Goal: Find specific page/section: Find specific page/section

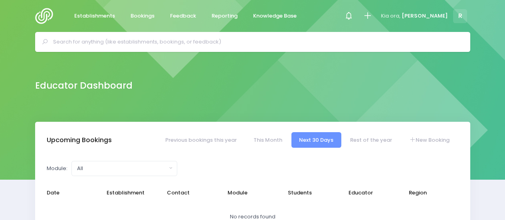
select select "5"
click at [87, 51] on div at bounding box center [252, 42] width 435 height 20
click at [87, 44] on input "text" at bounding box center [256, 42] width 406 height 12
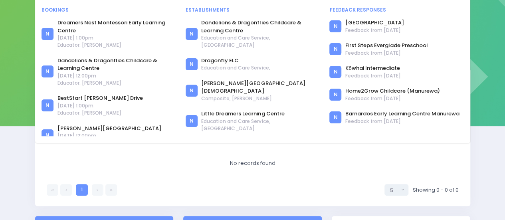
scroll to position [63, 0]
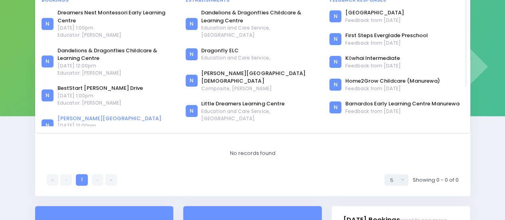
type input "drury"
click at [68, 116] on link "[PERSON_NAME][GEOGRAPHIC_DATA]" at bounding box center [109, 119] width 104 height 8
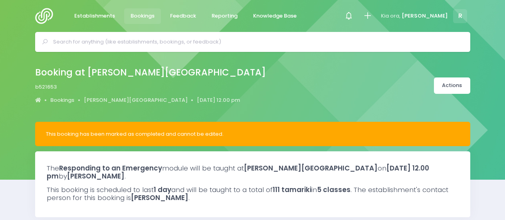
select select "5"
click at [99, 100] on link "[PERSON_NAME][GEOGRAPHIC_DATA]" at bounding box center [136, 100] width 104 height 8
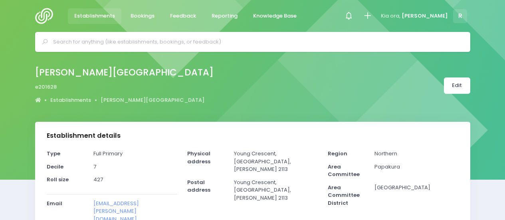
select select "5"
